Goal: Transaction & Acquisition: Purchase product/service

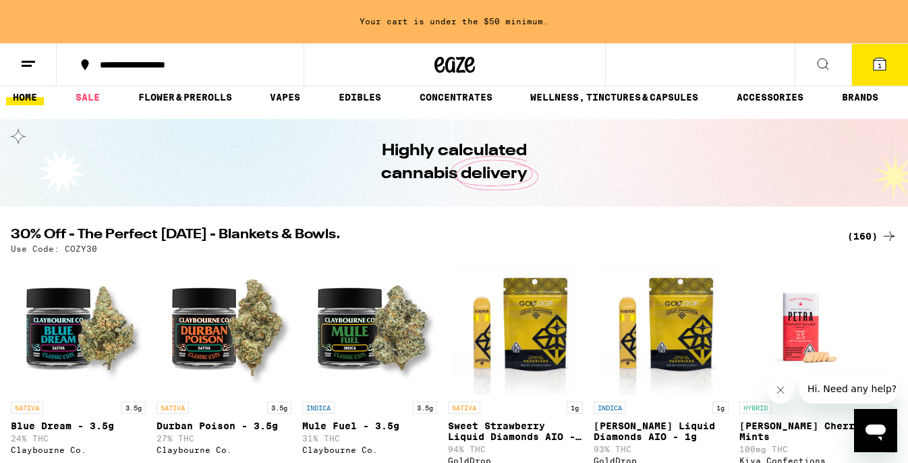
click at [862, 235] on div "(160)" at bounding box center [872, 236] width 50 height 16
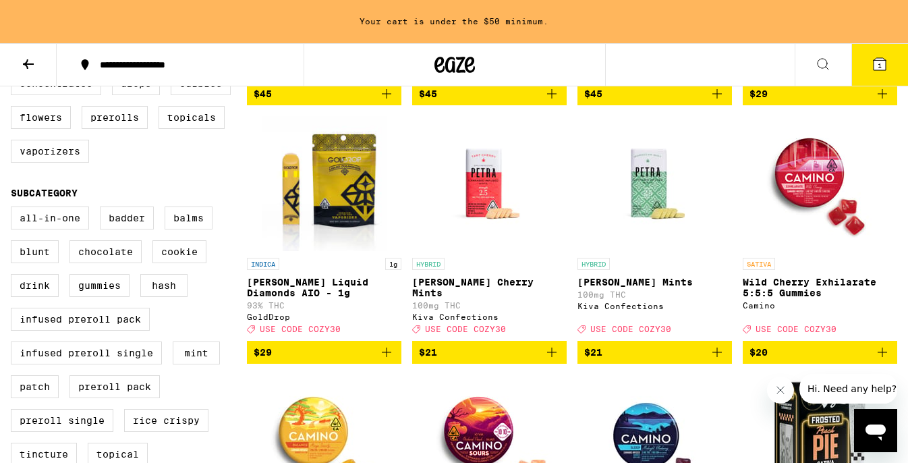
scroll to position [378, 0]
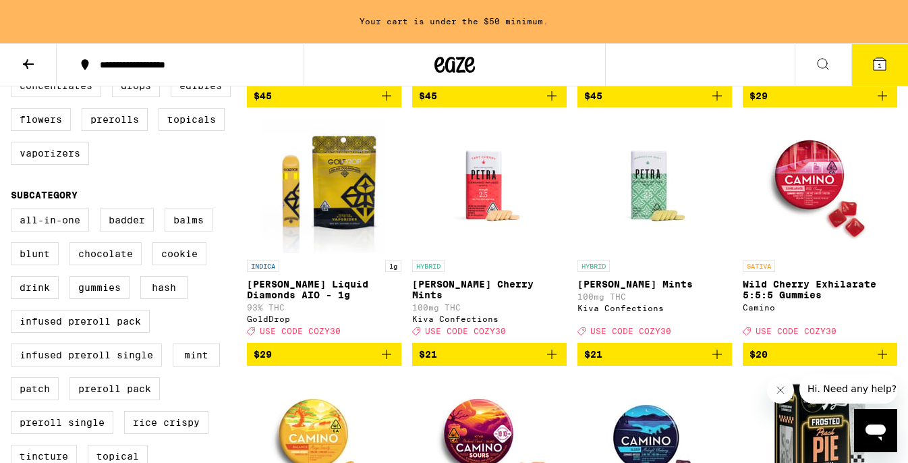
click at [239, 230] on div "All-In-One Badder Balms Blunt Chocolate Cookie Drink Gummies Hash Infused Prero…" at bounding box center [129, 427] width 236 height 438
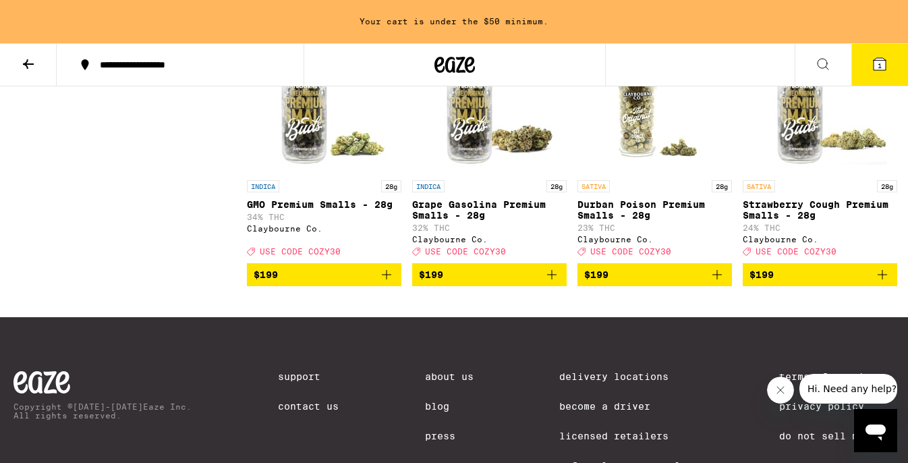
scroll to position [10231, 0]
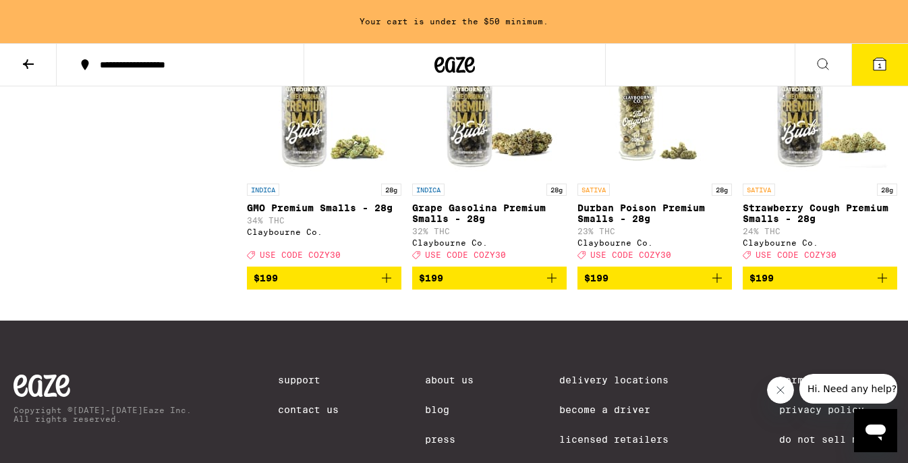
click at [460, 61] on icon at bounding box center [455, 65] width 20 height 16
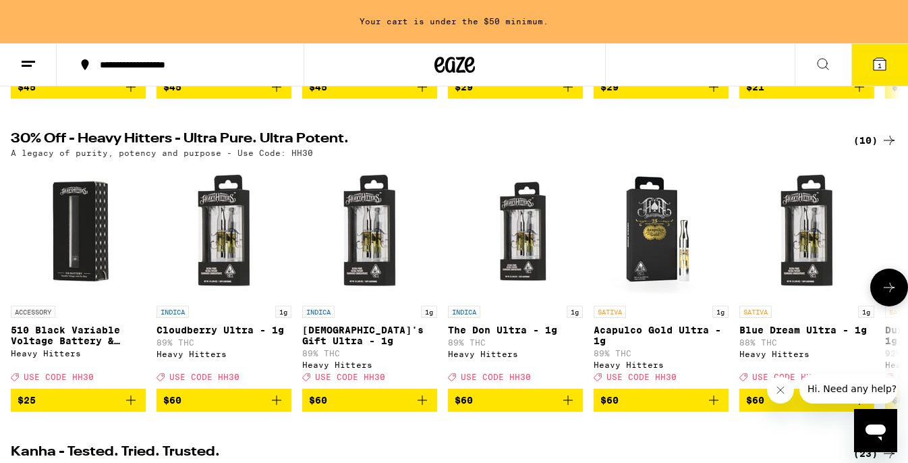
scroll to position [372, 0]
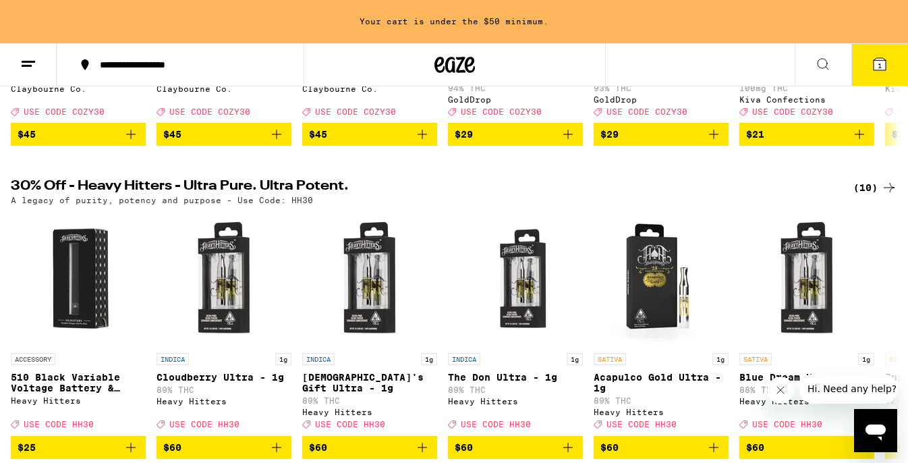
click at [871, 196] on div "(10)" at bounding box center [875, 187] width 44 height 16
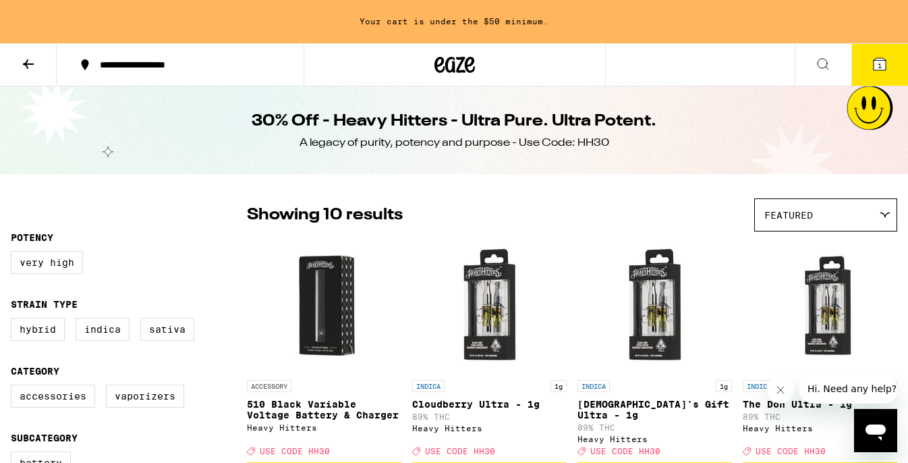
click at [440, 70] on icon at bounding box center [454, 65] width 40 height 24
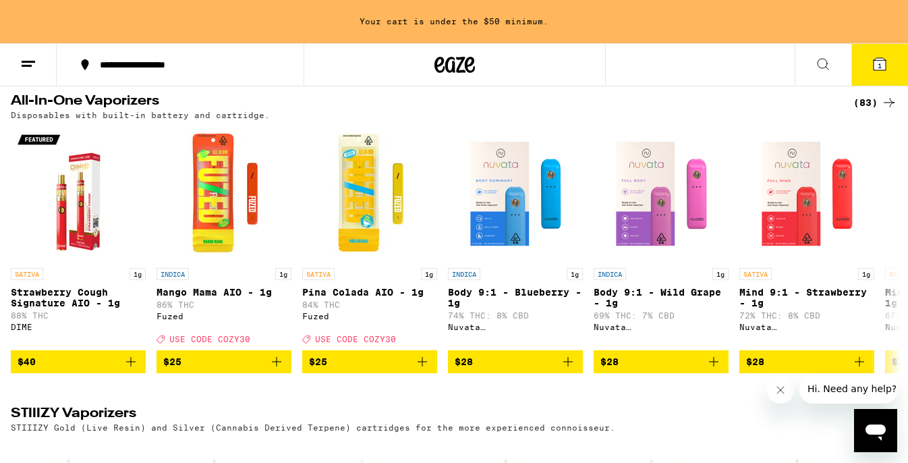
scroll to position [2443, 0]
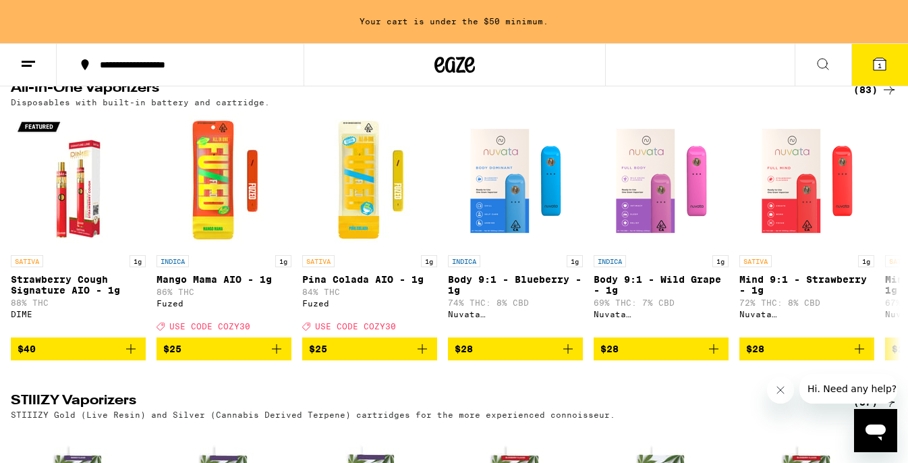
click at [861, 98] on div "(83)" at bounding box center [875, 90] width 44 height 16
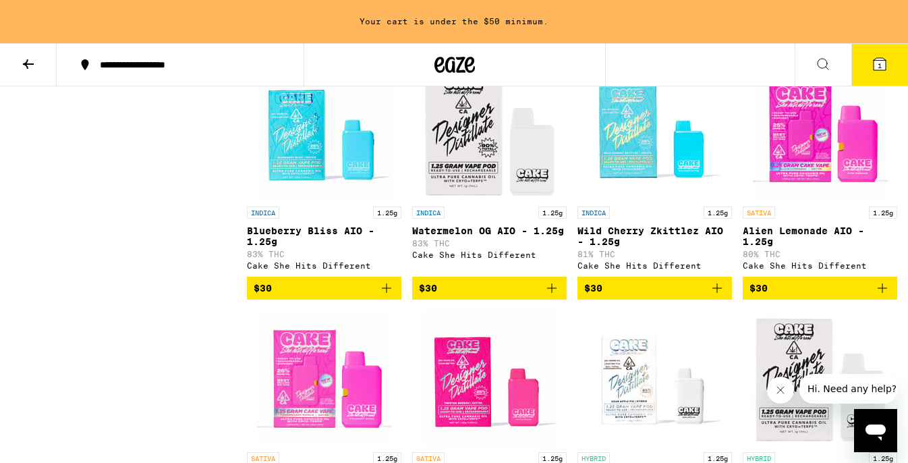
scroll to position [1181, 0]
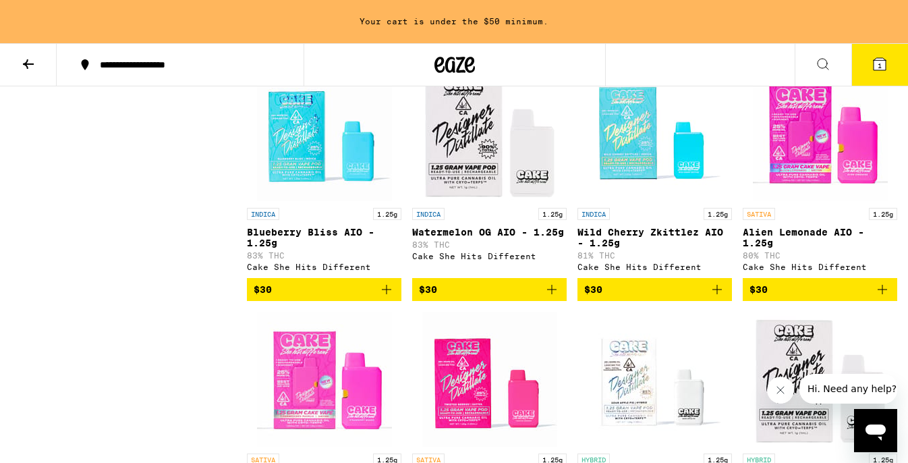
click at [610, 297] on span "$30" at bounding box center [654, 289] width 141 height 16
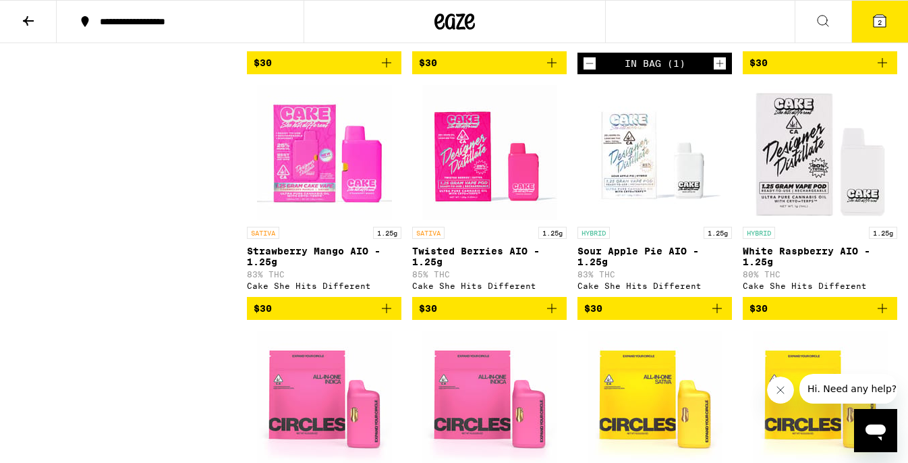
scroll to position [1368, 0]
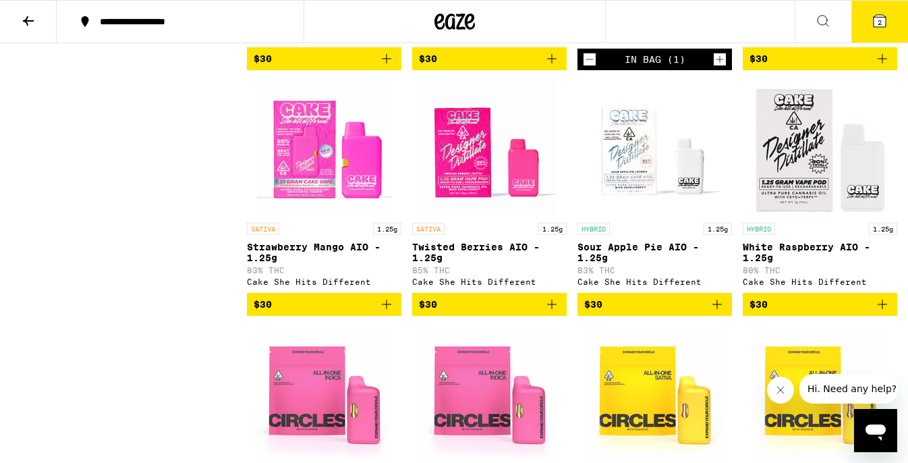
click at [811, 312] on span "$30" at bounding box center [819, 304] width 141 height 16
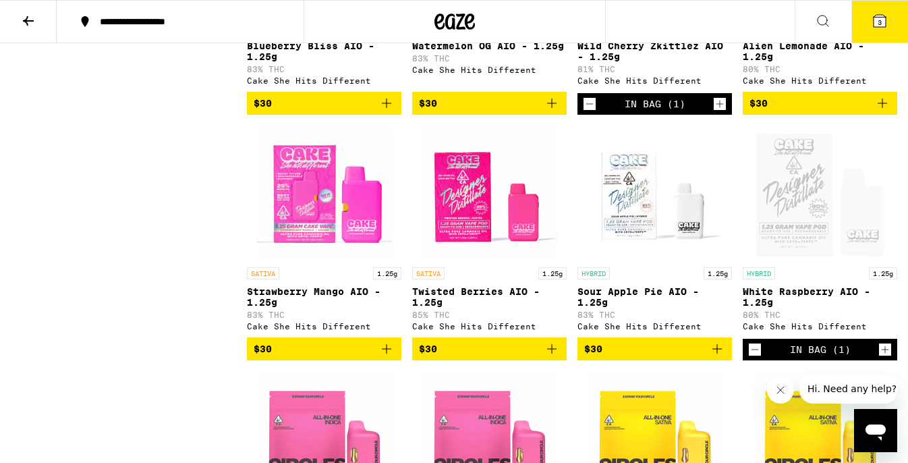
scroll to position [1319, 0]
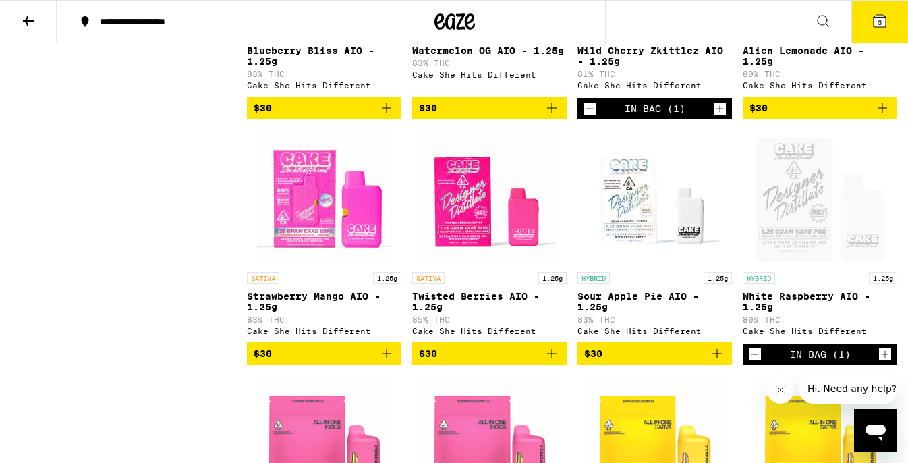
click at [459, 15] on icon at bounding box center [455, 21] width 20 height 16
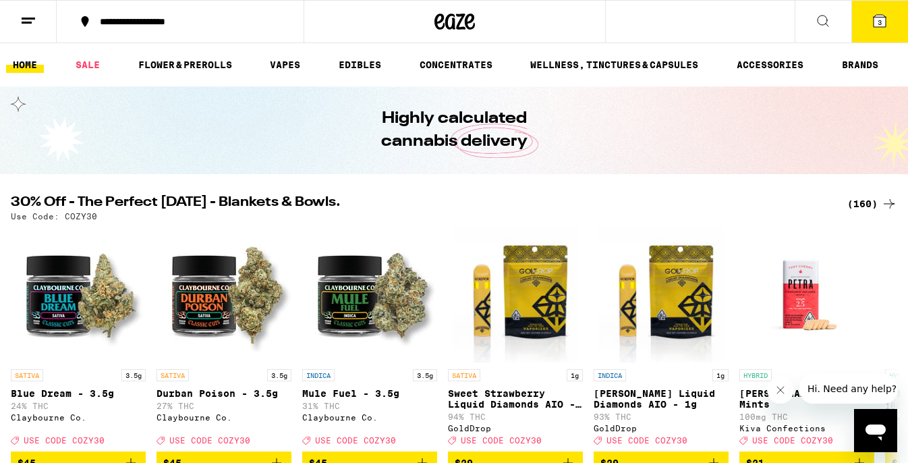
click at [861, 203] on div "(160)" at bounding box center [872, 204] width 50 height 16
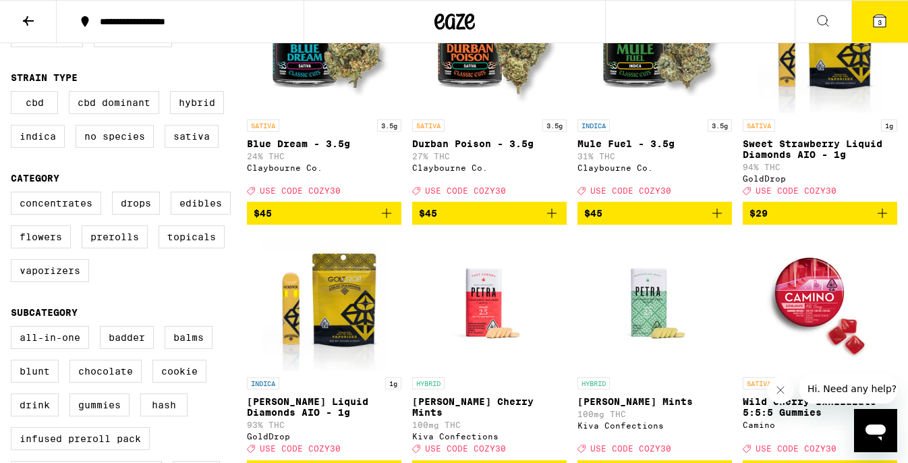
scroll to position [219, 0]
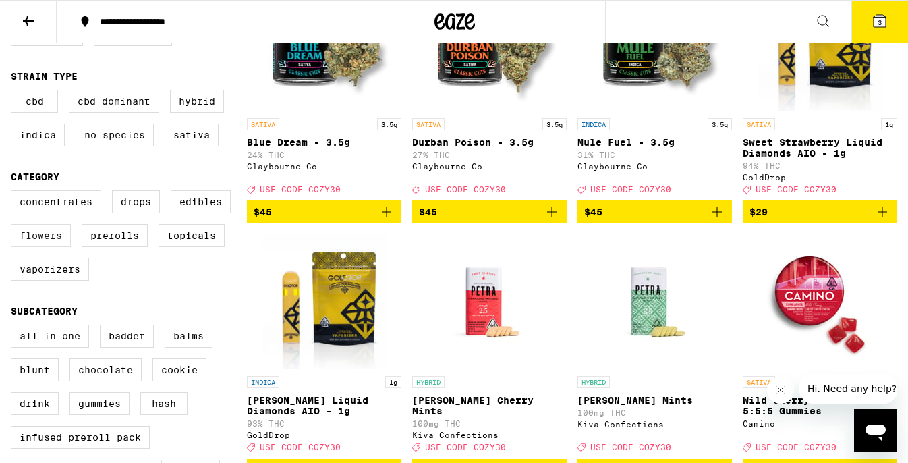
click at [49, 247] on label "Flowers" at bounding box center [41, 235] width 60 height 23
click at [14, 193] on input "Flowers" at bounding box center [13, 192] width 1 height 1
checkbox input "true"
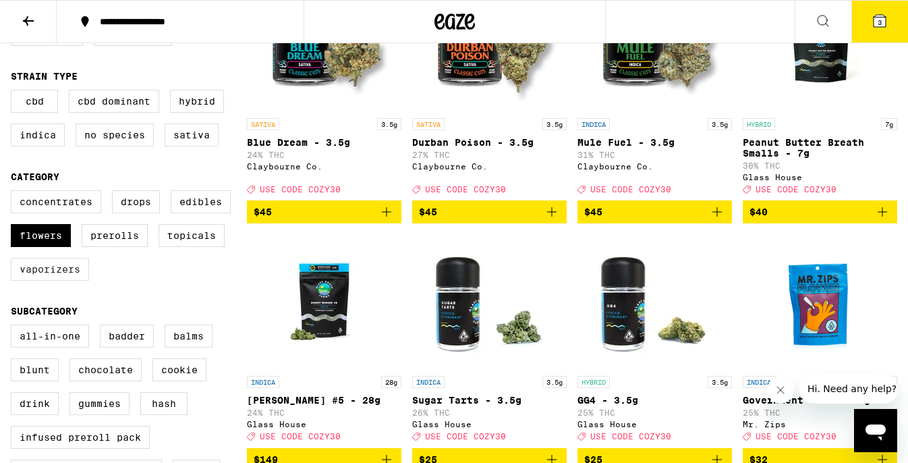
click at [50, 281] on label "Vaporizers" at bounding box center [50, 269] width 78 height 23
click at [14, 193] on input "Vaporizers" at bounding box center [13, 192] width 1 height 1
checkbox input "true"
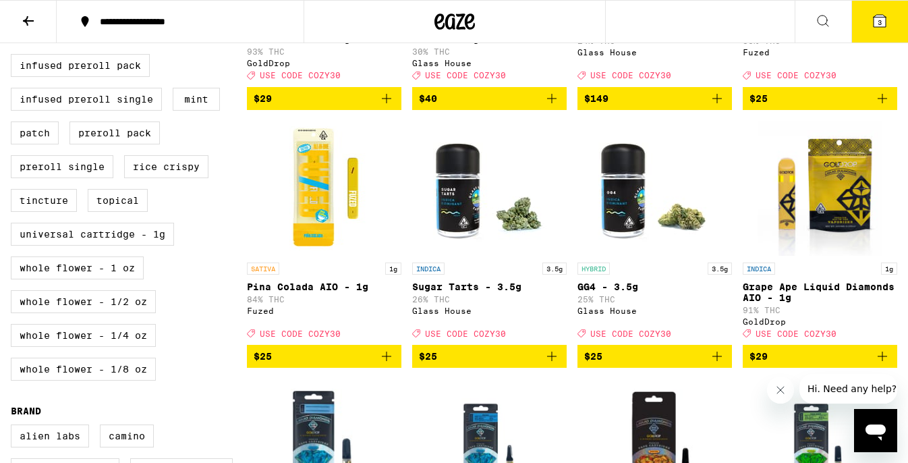
scroll to position [591, 0]
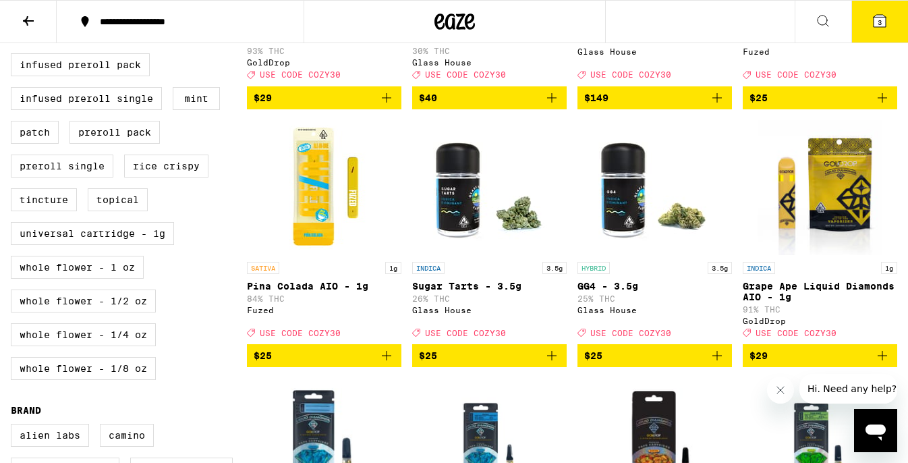
click at [311, 213] on img "Open page for Pina Colada AIO - 1g from Fuzed" at bounding box center [324, 187] width 135 height 135
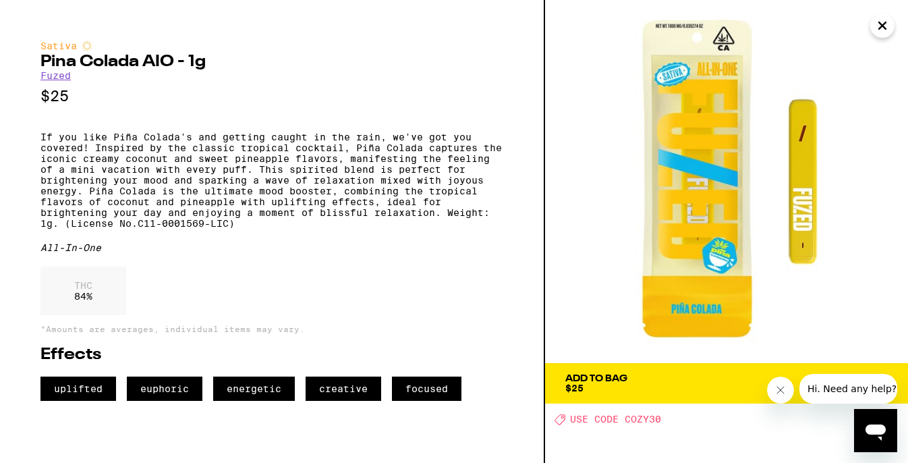
click at [886, 28] on icon "Close" at bounding box center [882, 26] width 16 height 20
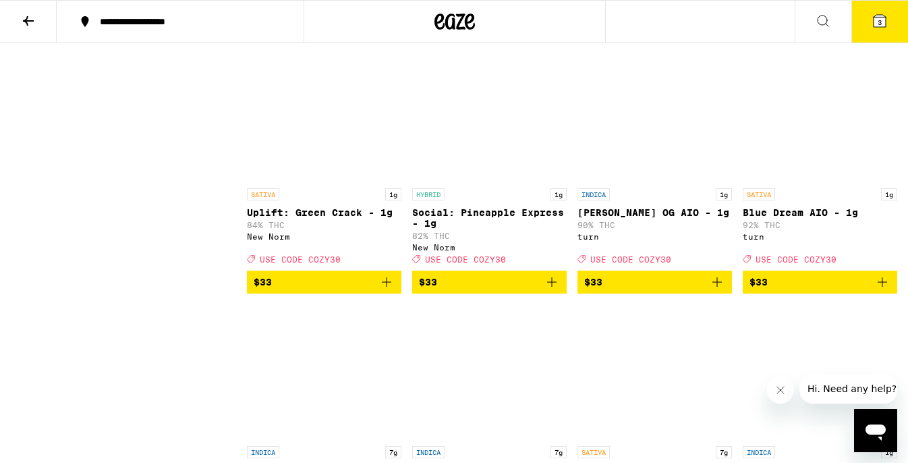
scroll to position [1688, 0]
